Goal: Information Seeking & Learning: Learn about a topic

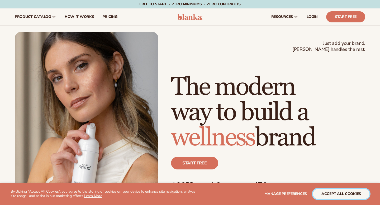
click at [329, 195] on button "accept all cookies" at bounding box center [341, 194] width 56 height 10
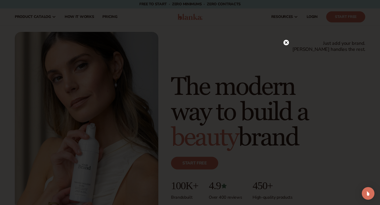
click at [286, 43] on icon at bounding box center [286, 42] width 3 height 3
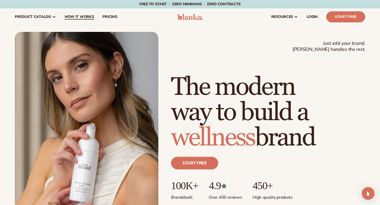
click at [77, 15] on span "How It Works" at bounding box center [80, 17] width 30 height 4
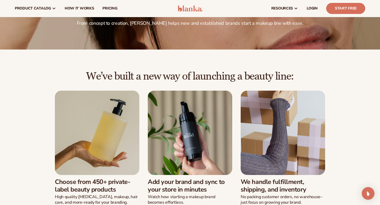
scroll to position [29, 0]
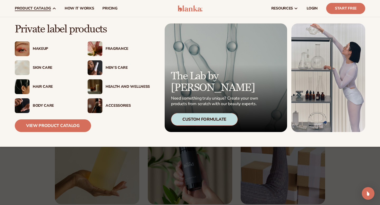
click at [42, 69] on div "Skin Care" at bounding box center [55, 68] width 44 height 4
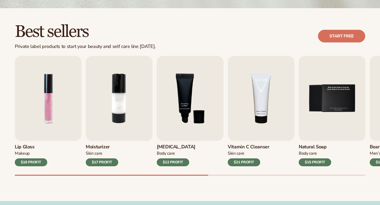
scroll to position [140, 0]
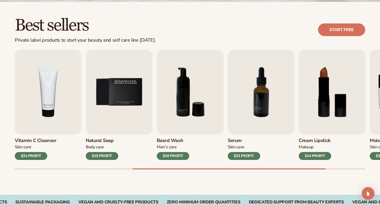
click at [33, 156] on div "$21 PROFIT" at bounding box center [31, 156] width 32 height 8
click at [50, 108] on img "4 / 9" at bounding box center [48, 92] width 67 height 85
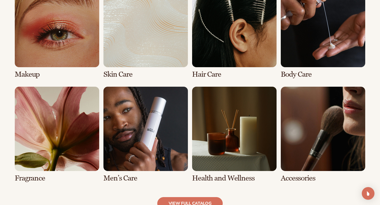
scroll to position [420, 0]
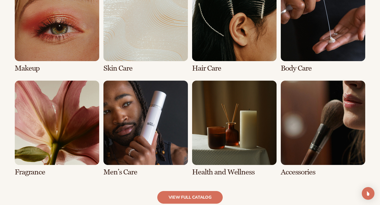
click at [70, 31] on link "1 / 8" at bounding box center [57, 25] width 84 height 96
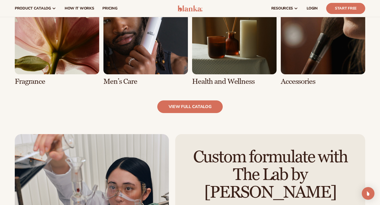
scroll to position [515, 0]
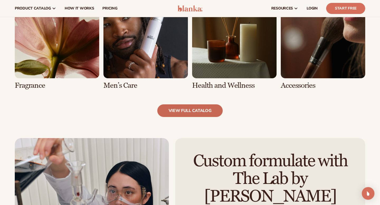
click at [189, 109] on link "view full catalog" at bounding box center [190, 110] width 66 height 13
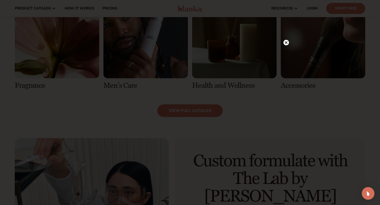
click at [286, 42] on icon at bounding box center [286, 42] width 3 height 3
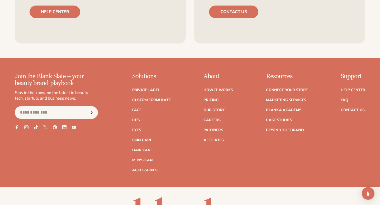
scroll to position [983, 0]
